Goal: Transaction & Acquisition: Purchase product/service

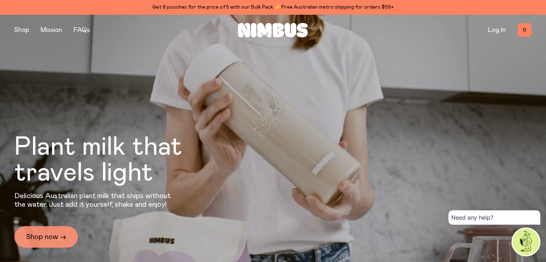
click at [45, 235] on link "Shop now →" at bounding box center [46, 237] width 64 height 22
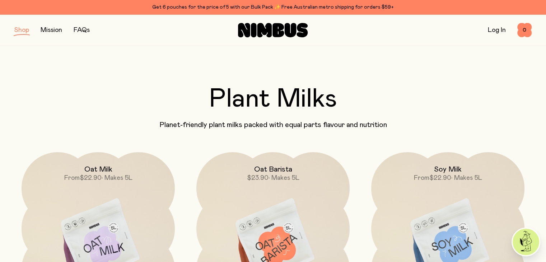
click at [489, 32] on link "Log In" at bounding box center [497, 30] width 18 height 6
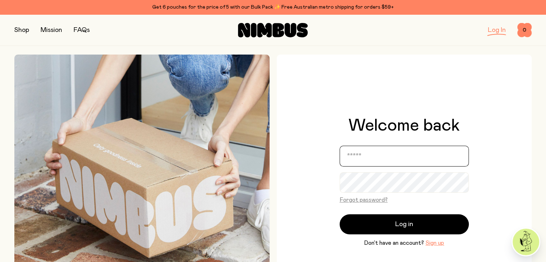
click at [393, 160] on input "email" at bounding box center [403, 156] width 129 height 21
type input "**********"
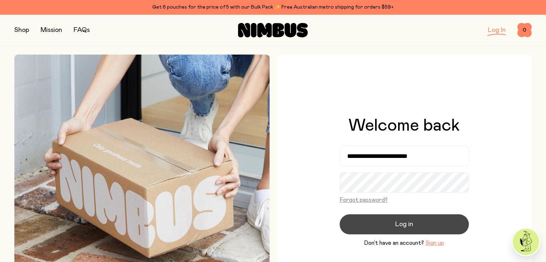
click at [402, 217] on button "Log in" at bounding box center [403, 224] width 129 height 20
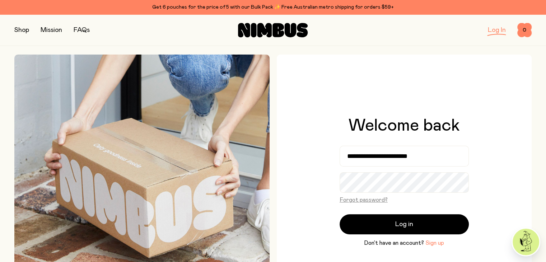
click at [431, 240] on button "Sign up" at bounding box center [434, 243] width 19 height 9
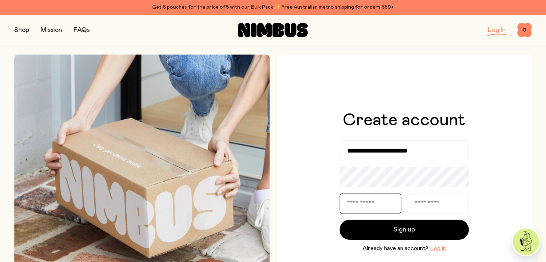
click at [379, 200] on input "text" at bounding box center [370, 203] width 62 height 21
type input "*******"
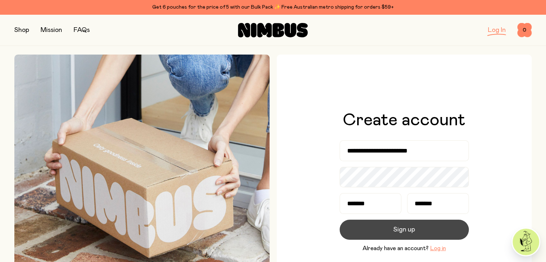
click at [407, 231] on span "Sign up" at bounding box center [404, 230] width 22 height 10
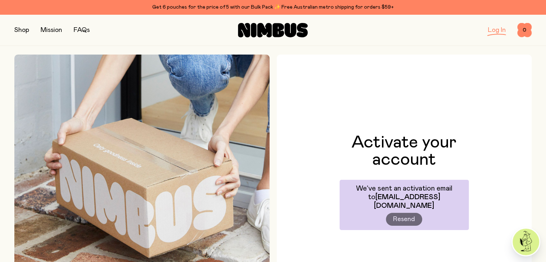
click at [429, 102] on div "Activate your account We’ve sent an activation email to [EMAIL_ADDRESS][DOMAIN_…" at bounding box center [404, 182] width 255 height 255
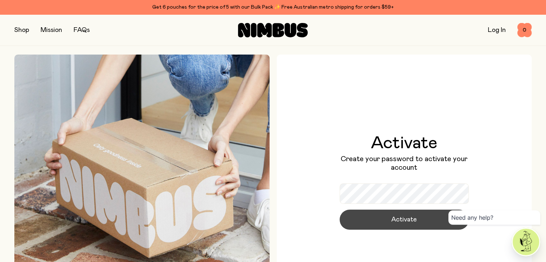
click at [404, 223] on span "Activate" at bounding box center [403, 220] width 25 height 10
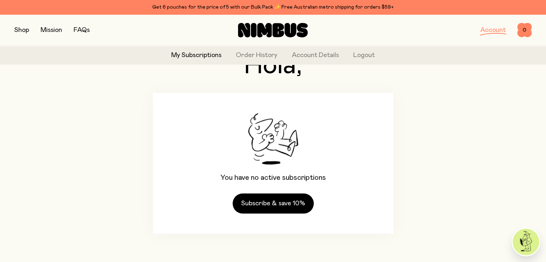
scroll to position [46, 0]
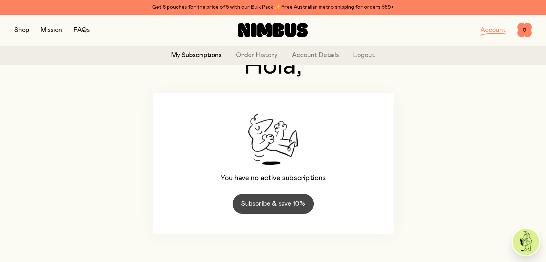
click at [278, 200] on link "Subscribe & save 10%" at bounding box center [272, 204] width 81 height 20
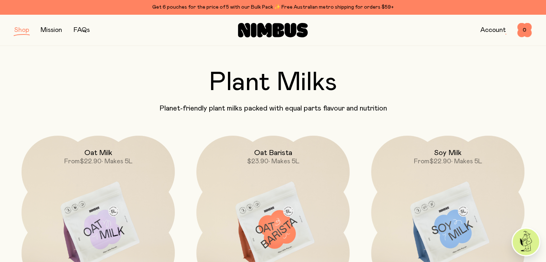
scroll to position [17, 0]
click at [255, 8] on div "Get 6 pouches for the price of 5 with our Bulk Pack ✨ Free Australian metro shi…" at bounding box center [272, 7] width 517 height 9
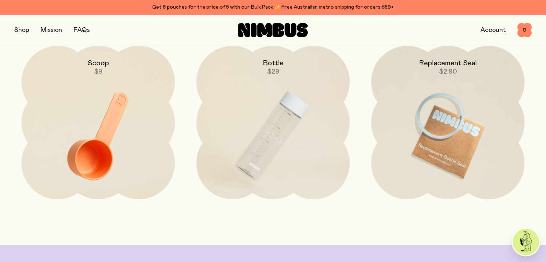
scroll to position [1630, 0]
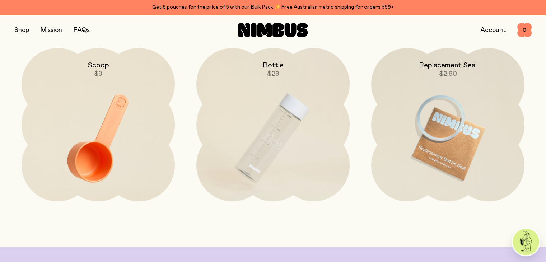
click at [89, 121] on img at bounding box center [98, 138] width 153 height 180
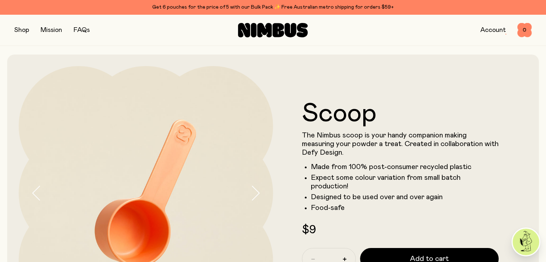
scroll to position [82, 0]
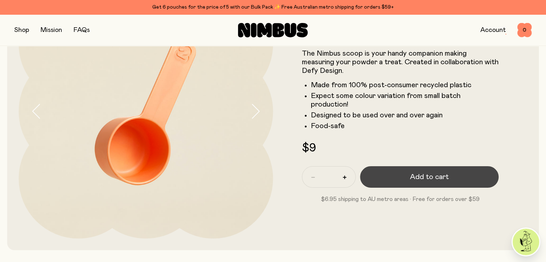
click at [410, 181] on span "Add to cart" at bounding box center [429, 177] width 39 height 10
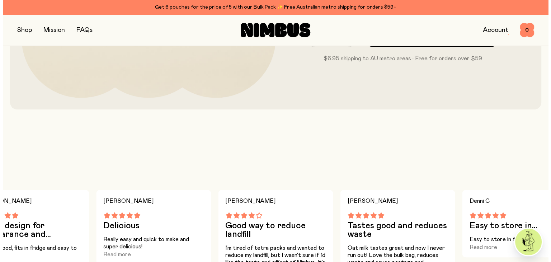
scroll to position [0, 0]
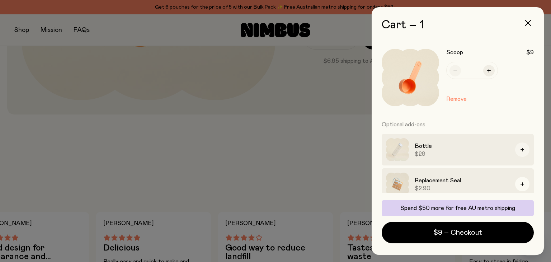
click at [521, 148] on icon "button" at bounding box center [523, 150] width 4 height 4
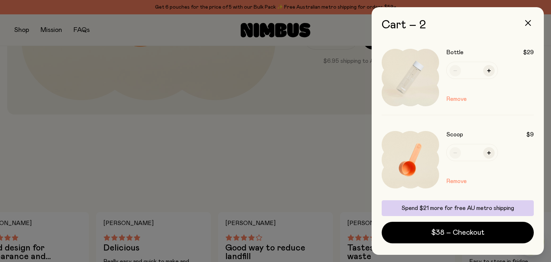
click at [252, 160] on div at bounding box center [275, 131] width 551 height 262
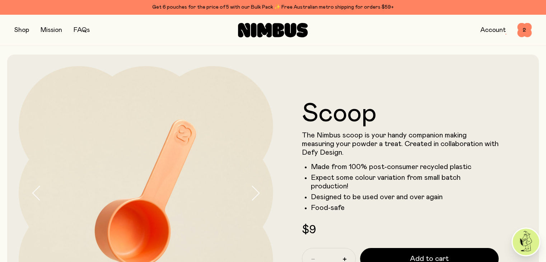
click at [20, 31] on button "button" at bounding box center [21, 30] width 15 height 10
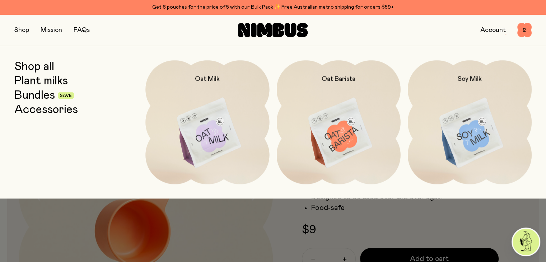
click at [34, 99] on link "Bundles" at bounding box center [34, 95] width 41 height 13
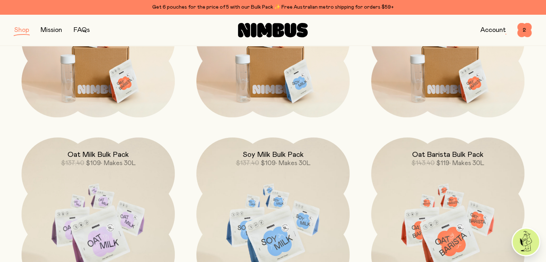
scroll to position [60, 0]
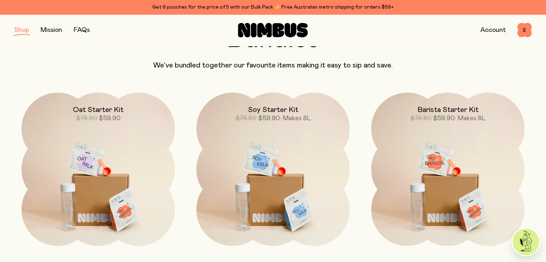
click at [281, 200] on img at bounding box center [272, 183] width 153 height 180
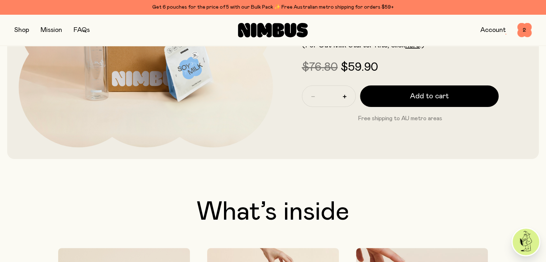
scroll to position [172, 0]
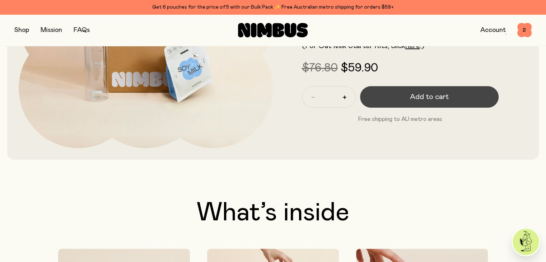
click at [421, 96] on span "Add to cart" at bounding box center [429, 97] width 39 height 10
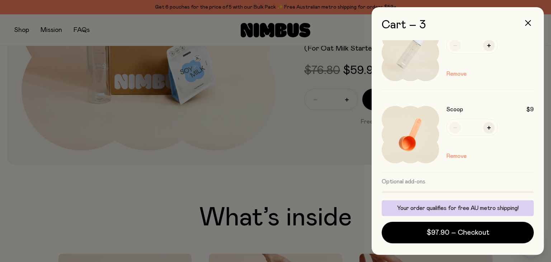
scroll to position [107, 0]
click at [457, 156] on button "Remove" at bounding box center [456, 156] width 20 height 9
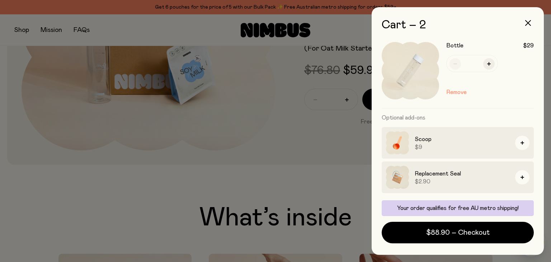
scroll to position [89, 0]
click at [457, 90] on button "Remove" at bounding box center [456, 92] width 20 height 9
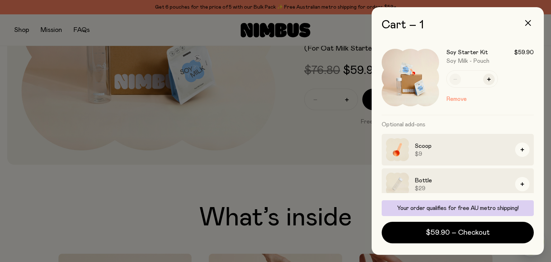
scroll to position [0, 0]
click at [286, 185] on div at bounding box center [275, 131] width 551 height 262
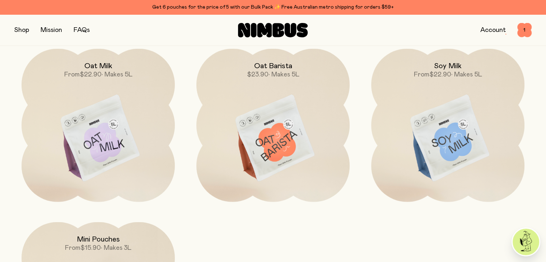
scroll to position [2081, 0]
click at [108, 132] on img at bounding box center [98, 140] width 153 height 180
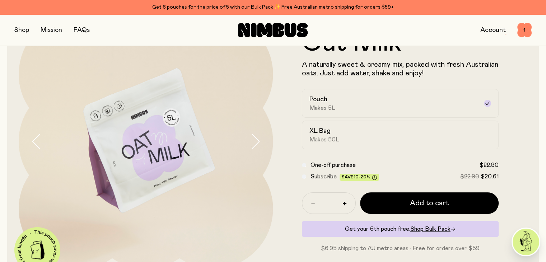
scroll to position [52, 0]
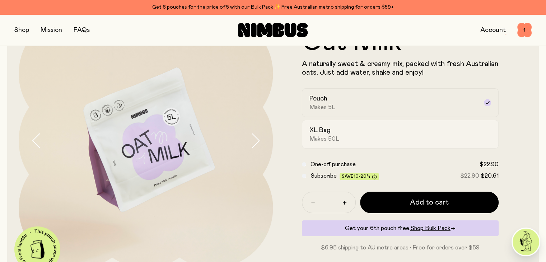
click at [325, 137] on span "Makes 50L" at bounding box center [324, 138] width 30 height 7
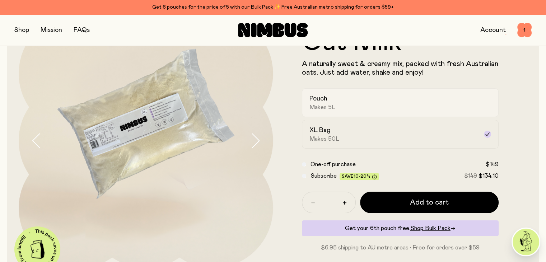
click at [328, 105] on span "Makes 5L" at bounding box center [322, 107] width 26 height 7
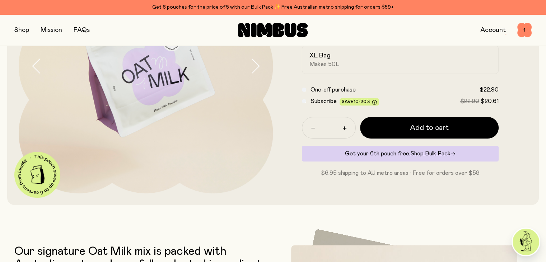
scroll to position [126, 0]
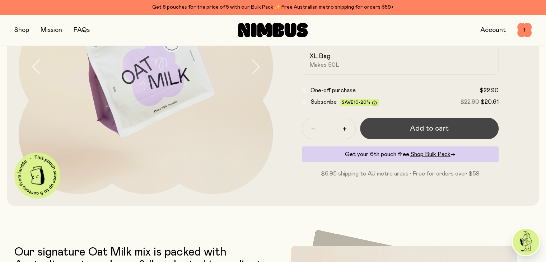
click at [426, 130] on span "Add to cart" at bounding box center [429, 128] width 39 height 10
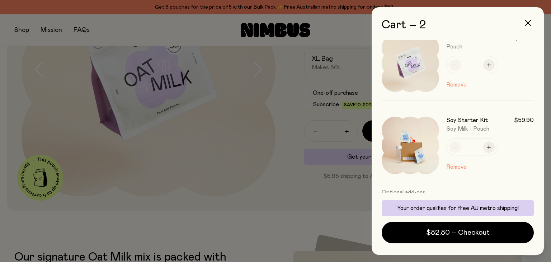
scroll to position [0, 0]
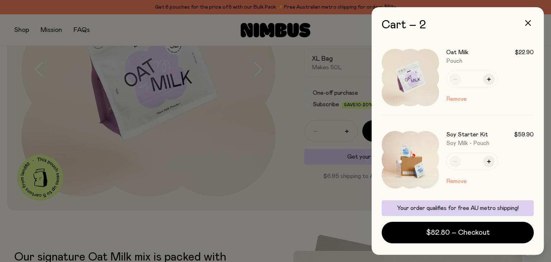
click at [407, 154] on img at bounding box center [410, 159] width 57 height 57
click at [287, 170] on div at bounding box center [275, 131] width 551 height 262
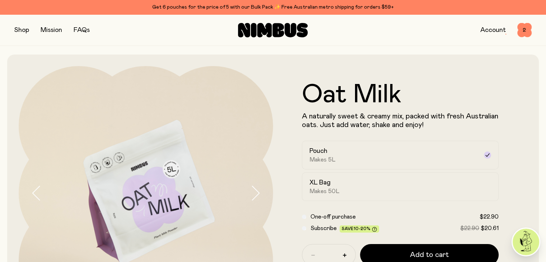
click at [26, 27] on button "button" at bounding box center [21, 30] width 15 height 10
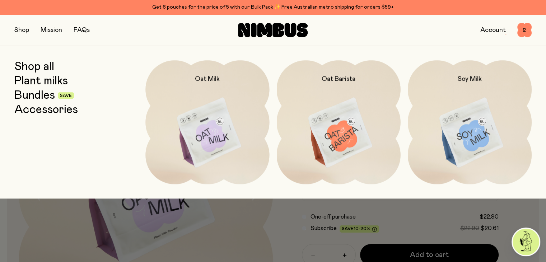
click at [46, 96] on link "Bundles" at bounding box center [34, 95] width 41 height 13
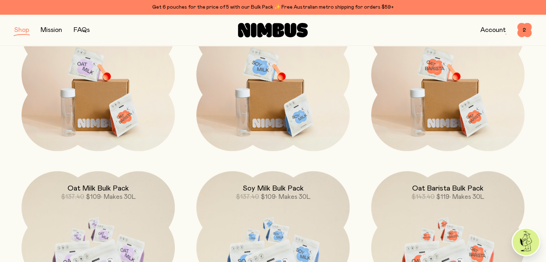
scroll to position [154, 0]
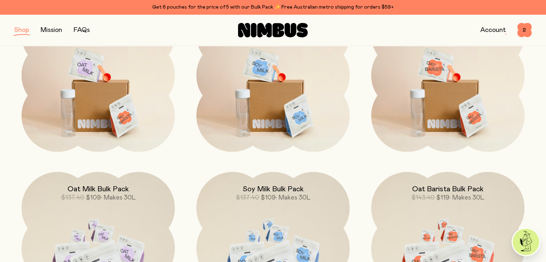
click at [276, 90] on img at bounding box center [272, 89] width 153 height 180
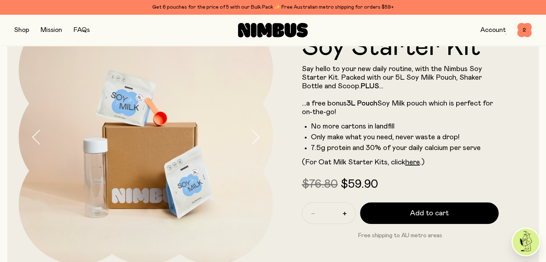
scroll to position [56, 0]
click at [258, 131] on icon "button" at bounding box center [255, 136] width 10 height 15
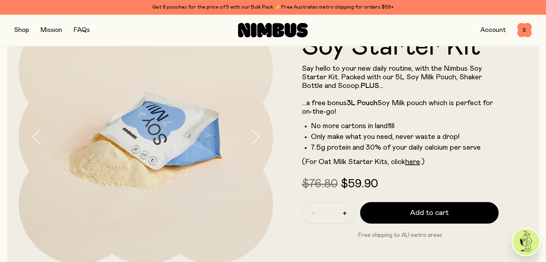
click at [258, 131] on icon "button" at bounding box center [255, 136] width 10 height 15
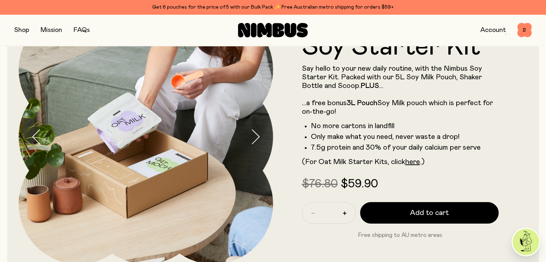
click at [258, 131] on icon "button" at bounding box center [255, 136] width 10 height 15
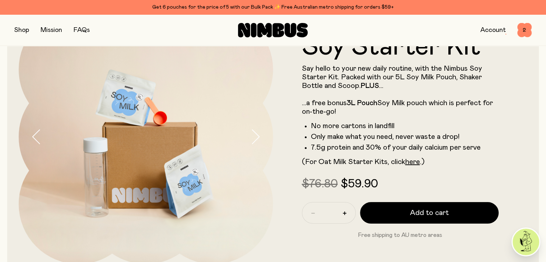
click at [258, 131] on icon "button" at bounding box center [255, 136] width 10 height 15
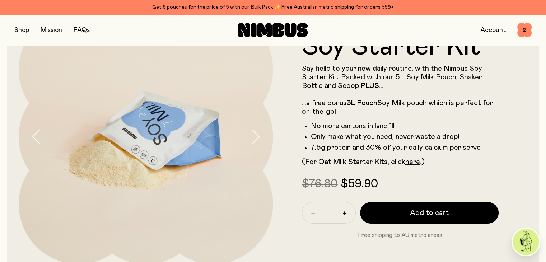
click at [258, 131] on icon "button" at bounding box center [255, 136] width 10 height 15
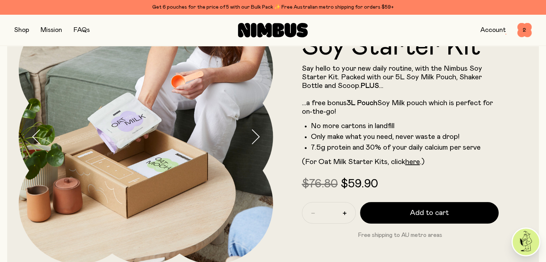
click at [258, 131] on icon "button" at bounding box center [255, 136] width 10 height 15
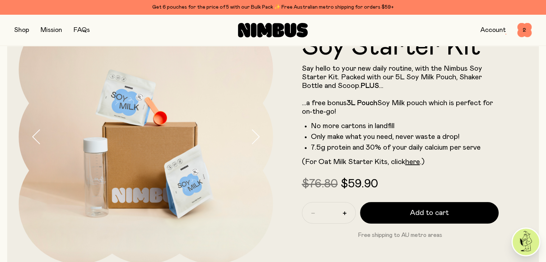
click at [171, 142] on img at bounding box center [146, 137] width 254 height 254
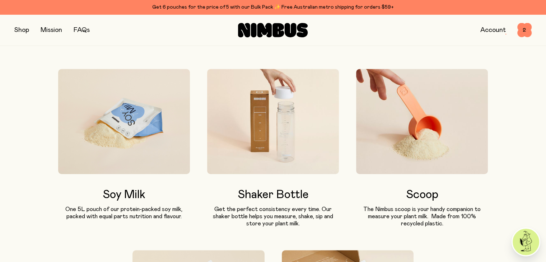
scroll to position [351, 0]
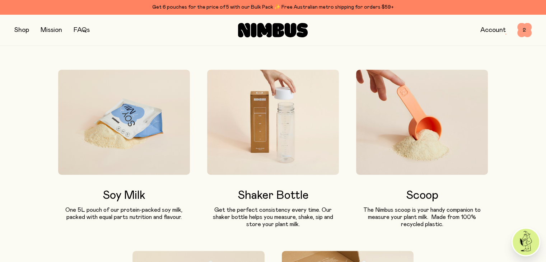
click at [523, 28] on span "2" at bounding box center [524, 30] width 14 height 14
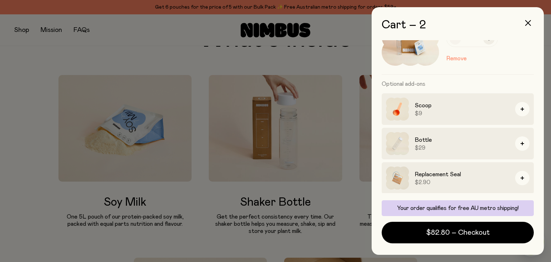
scroll to position [123, 0]
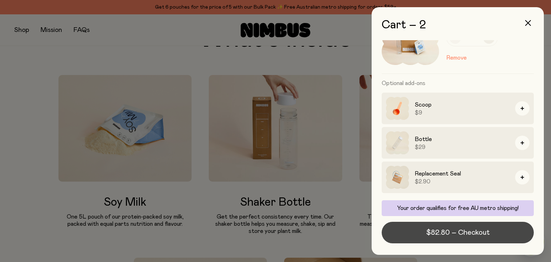
click at [452, 231] on span "$82.80 – Checkout" at bounding box center [458, 232] width 64 height 10
